Goal: Transaction & Acquisition: Purchase product/service

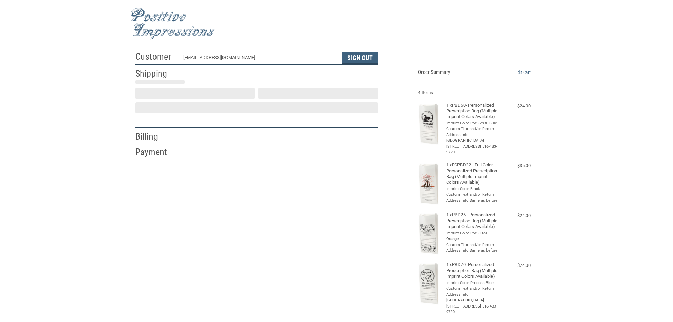
scroll to position [1, 0]
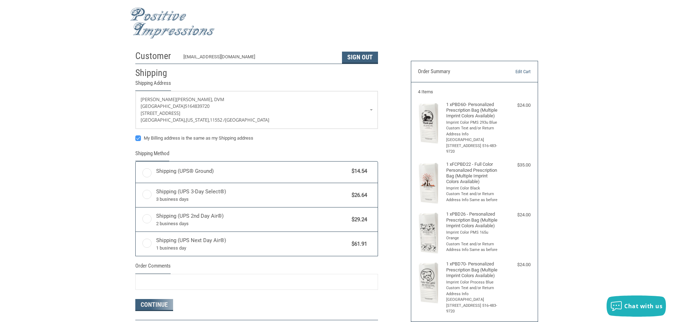
radio input "true"
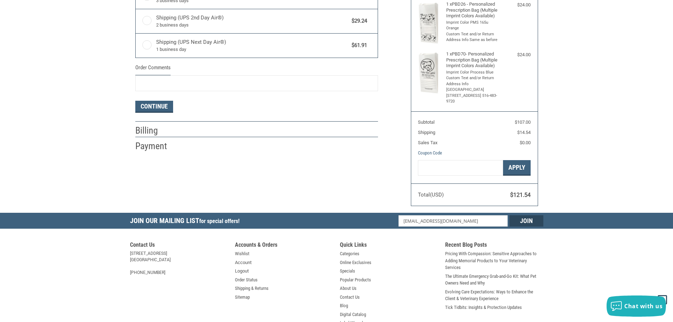
scroll to position [248, 0]
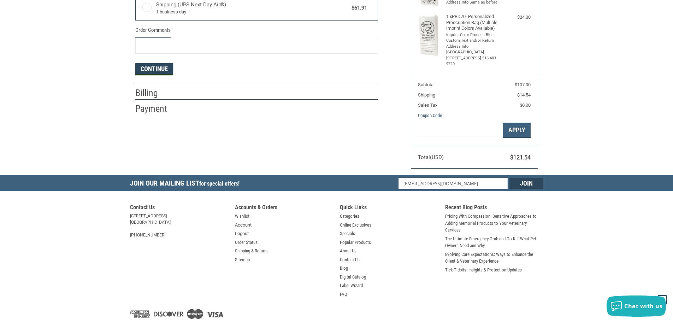
click at [142, 68] on button "Continue" at bounding box center [154, 69] width 38 height 12
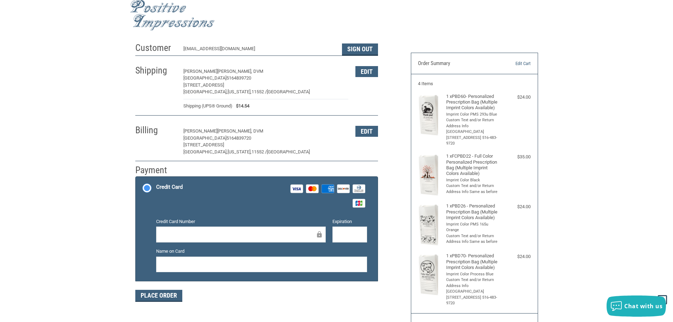
scroll to position [0, 0]
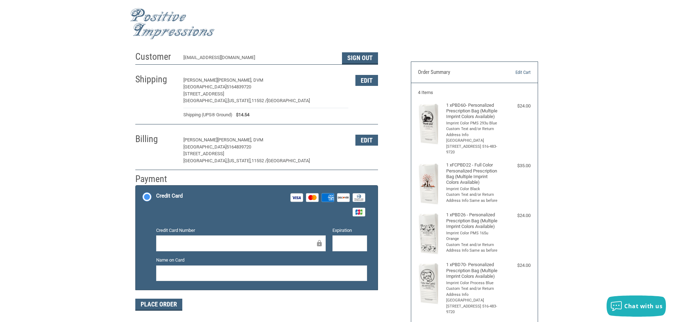
click at [180, 20] on img at bounding box center [172, 23] width 85 height 31
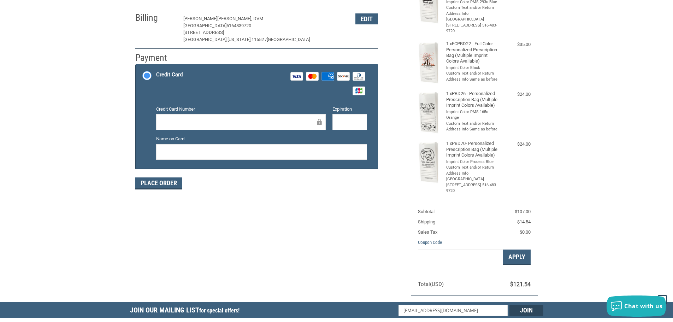
scroll to position [106, 0]
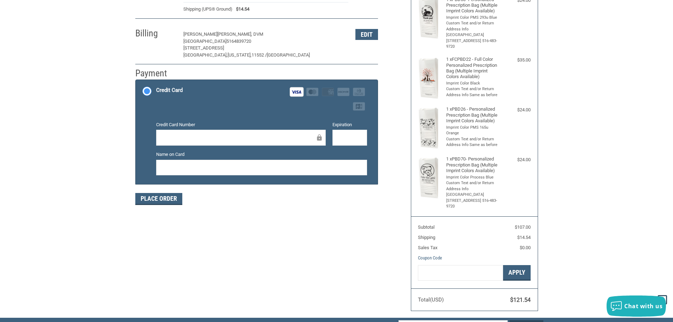
click at [336, 135] on div at bounding box center [349, 138] width 35 height 16
click at [343, 143] on div at bounding box center [349, 138] width 35 height 16
click at [343, 173] on div at bounding box center [261, 168] width 211 height 16
click at [154, 196] on button "Place Order" at bounding box center [158, 199] width 47 height 12
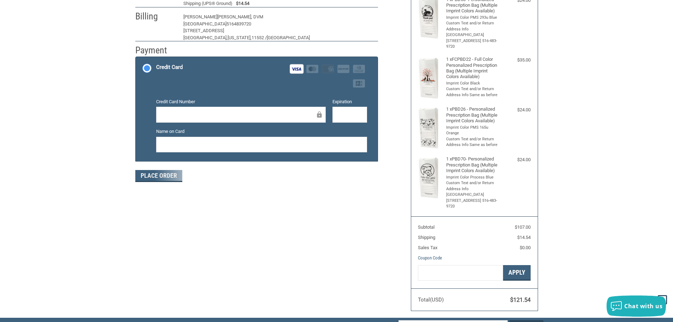
scroll to position [85, 0]
